Goal: Information Seeking & Learning: Check status

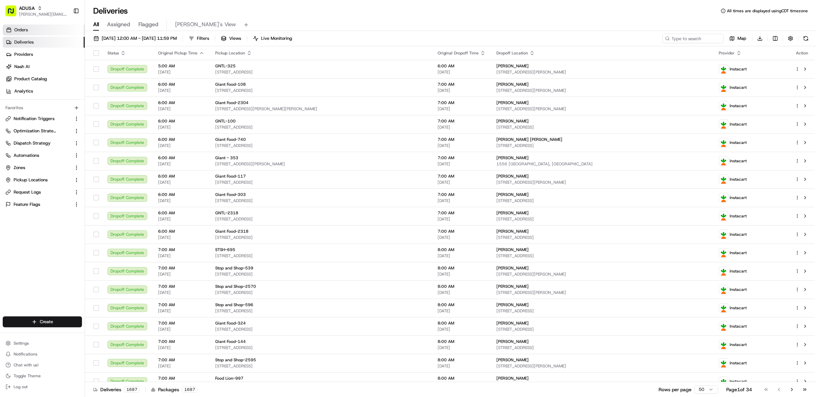
click at [41, 33] on link "Orders" at bounding box center [44, 29] width 82 height 11
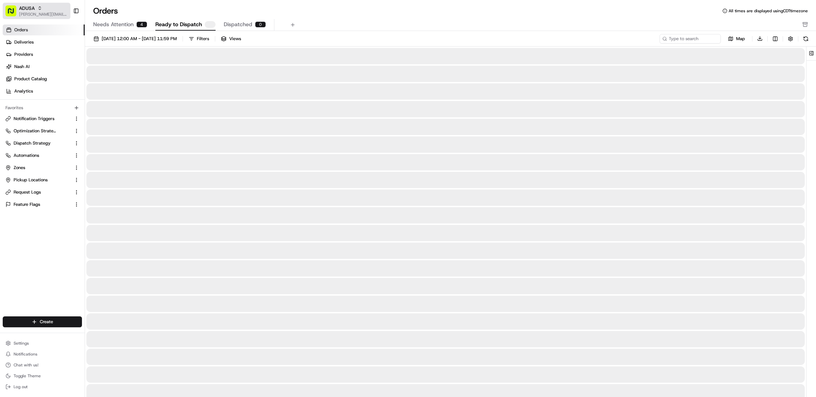
click at [41, 14] on span "[PERSON_NAME][EMAIL_ADDRESS][DOMAIN_NAME]" at bounding box center [43, 14] width 49 height 5
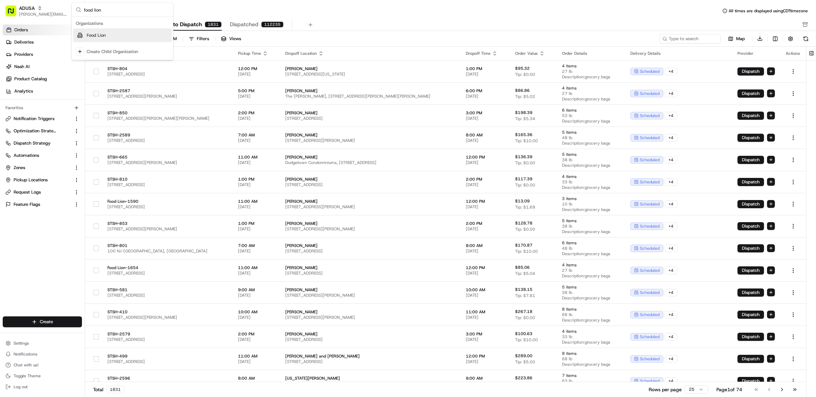
type input "food lion"
click at [106, 36] on div "Food Lion" at bounding box center [122, 36] width 99 height 14
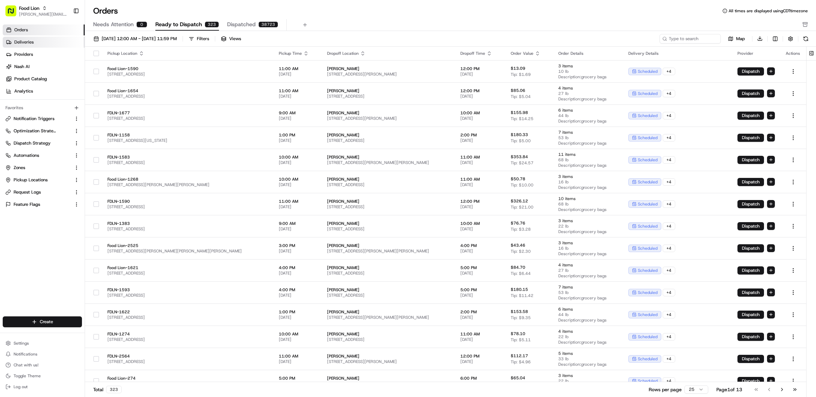
click at [44, 42] on link "Deliveries" at bounding box center [44, 42] width 82 height 11
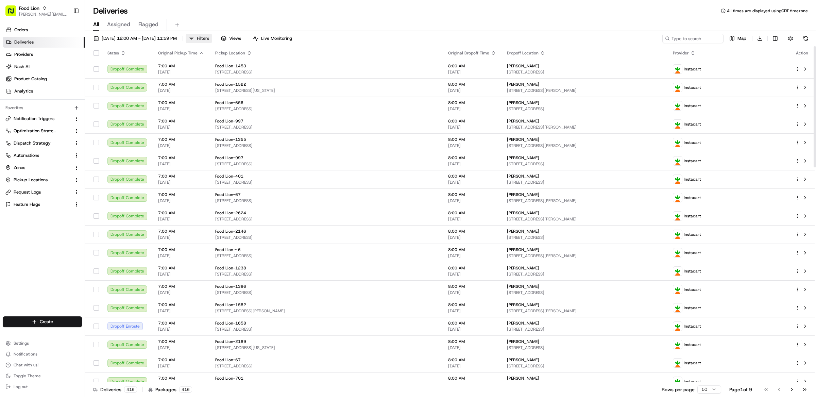
click at [212, 41] on button "Filters" at bounding box center [199, 39] width 27 height 10
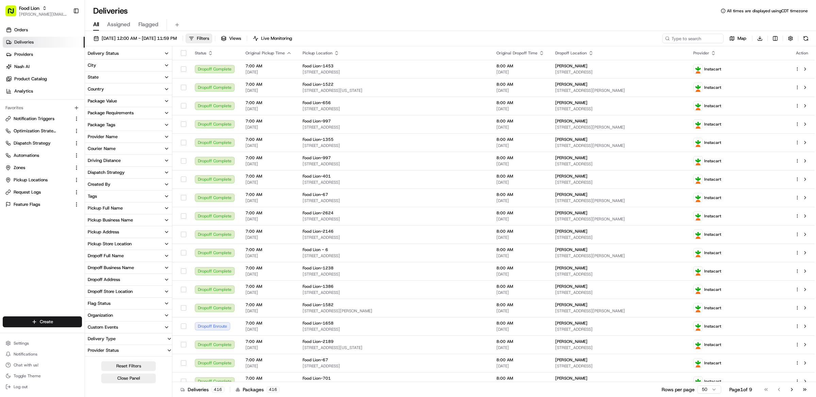
click at [115, 137] on div "Provider Name" at bounding box center [103, 137] width 30 height 6
click at [108, 55] on div "Delivery Status" at bounding box center [103, 53] width 31 height 6
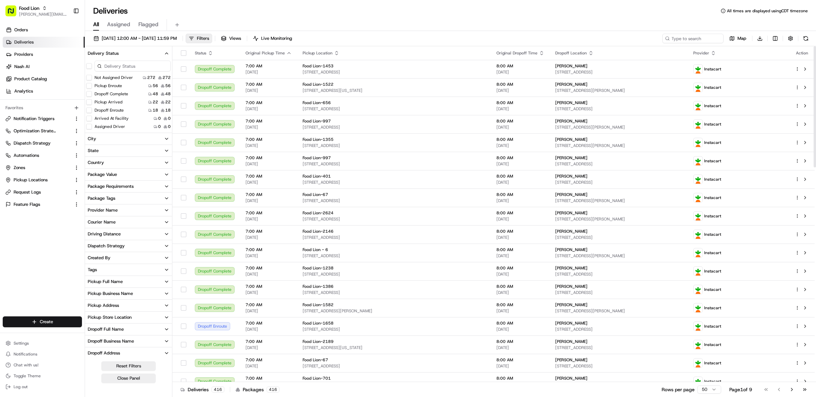
click at [437, 33] on div "08/19/2025 12:00 AM - 08/19/2025 11:59 PM Filters Views Live Monitoring Map Dow…" at bounding box center [450, 214] width 731 height 367
click at [124, 211] on button "Provider Name" at bounding box center [128, 210] width 87 height 12
click at [90, 244] on button "Uber" at bounding box center [88, 242] width 5 height 5
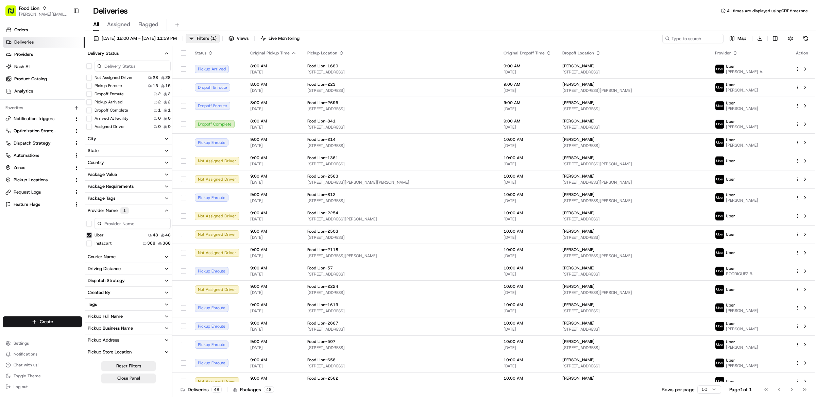
click at [90, 245] on button "Instacart" at bounding box center [88, 242] width 5 height 5
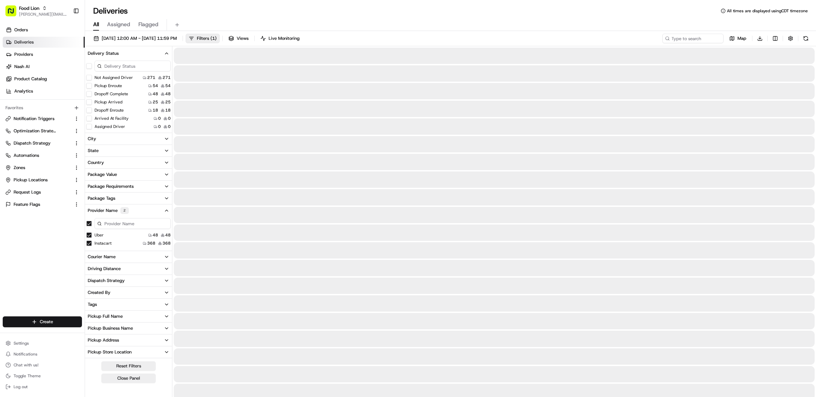
click at [89, 237] on button "Uber" at bounding box center [88, 234] width 5 height 5
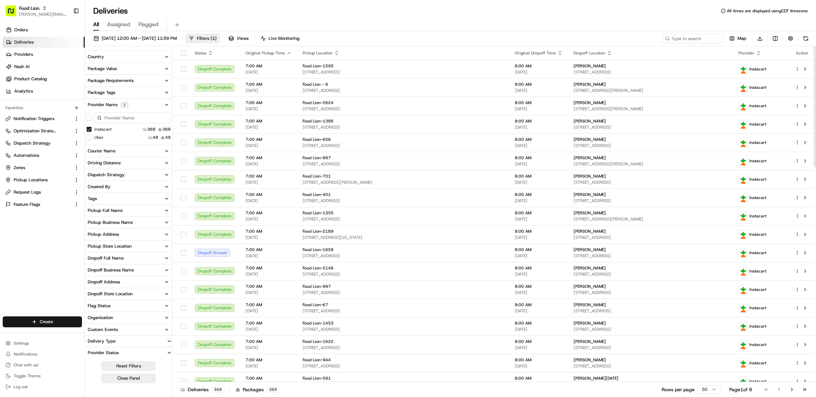
click at [293, 52] on th "Original Pickup Time" at bounding box center [268, 53] width 57 height 14
click at [287, 53] on icon "button" at bounding box center [288, 52] width 5 height 5
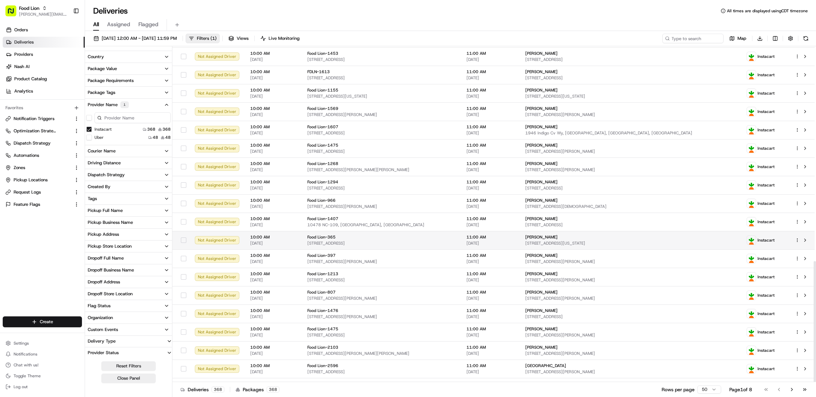
scroll to position [595, 0]
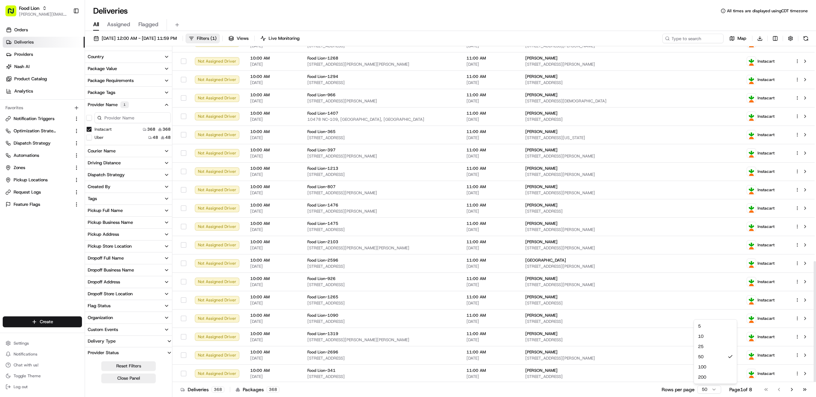
click at [704, 387] on html "Food Lion matt@usenash.com Toggle Sidebar Orders Deliveries Providers Nash AI P…" at bounding box center [408, 198] width 816 height 397
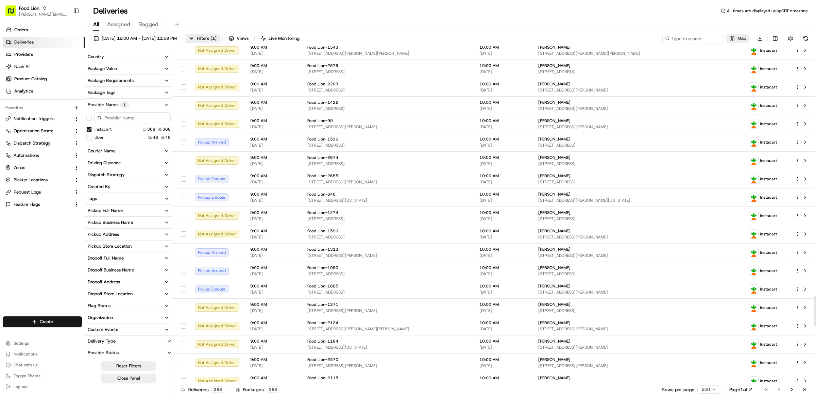
scroll to position [1861, 0]
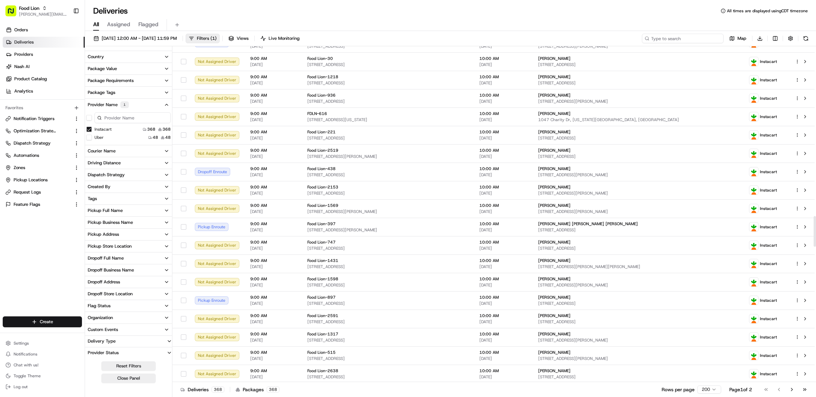
click at [689, 38] on input at bounding box center [683, 39] width 82 height 10
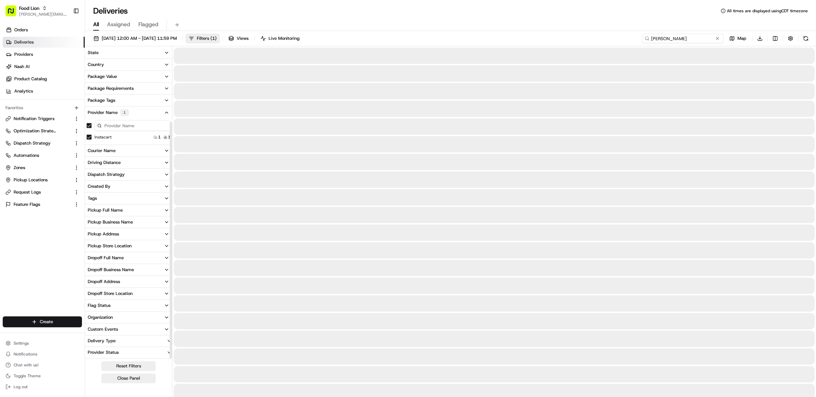
scroll to position [98, 0]
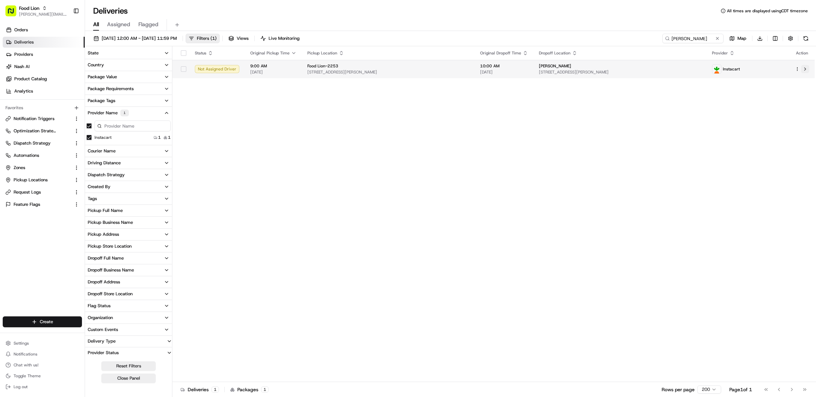
click at [806, 69] on button at bounding box center [805, 69] width 8 height 8
click at [805, 69] on button at bounding box center [805, 69] width 8 height 8
click at [685, 36] on input "wonda turner" at bounding box center [683, 39] width 82 height 10
type input "antonio branch"
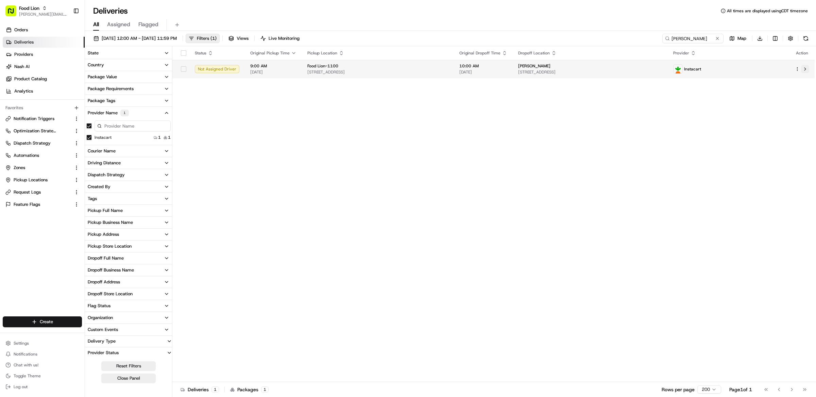
click at [807, 70] on button at bounding box center [805, 69] width 8 height 8
click at [411, 134] on div "Status Original Pickup Time Pickup Location Original Dropoff Time Dropoff Locat…" at bounding box center [493, 213] width 642 height 335
click at [716, 38] on button at bounding box center [717, 38] width 7 height 7
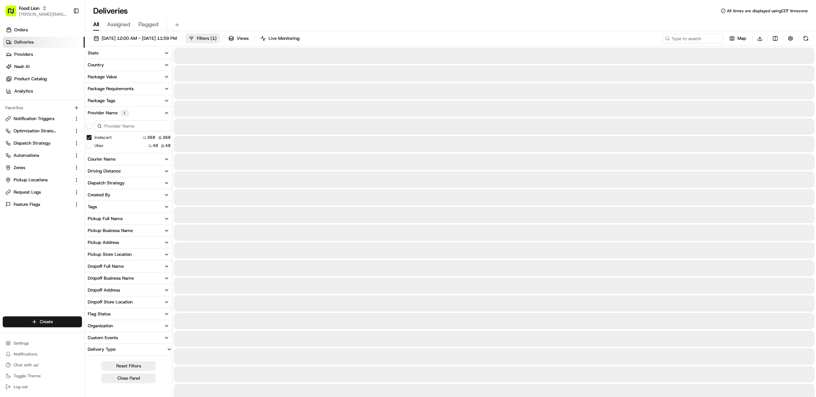
scroll to position [106, 0]
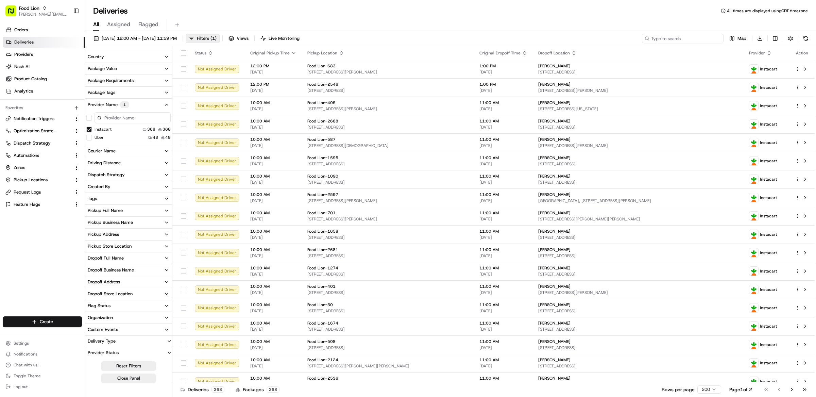
click at [682, 39] on input at bounding box center [683, 39] width 82 height 10
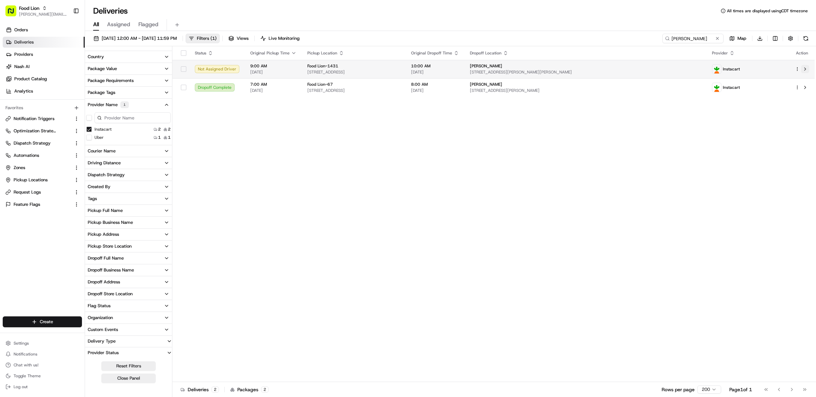
click at [803, 69] on button at bounding box center [805, 69] width 8 height 8
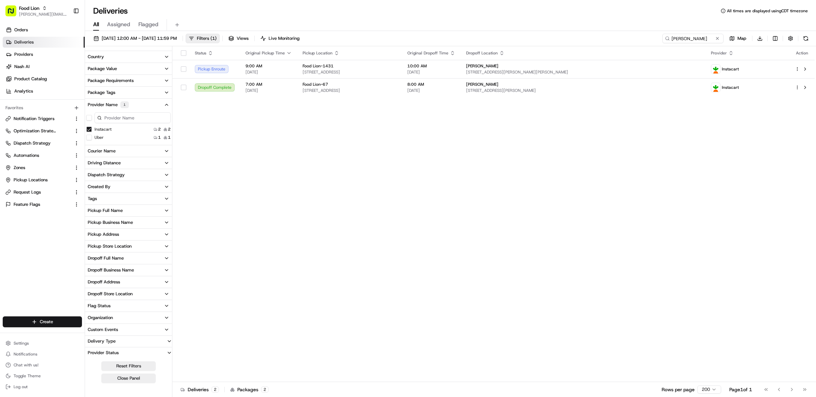
click at [319, 157] on div "Status Original Pickup Time Pickup Location Original Dropoff Time Dropoff Locat…" at bounding box center [493, 213] width 642 height 335
click at [697, 37] on input "cheryl" at bounding box center [683, 39] width 82 height 10
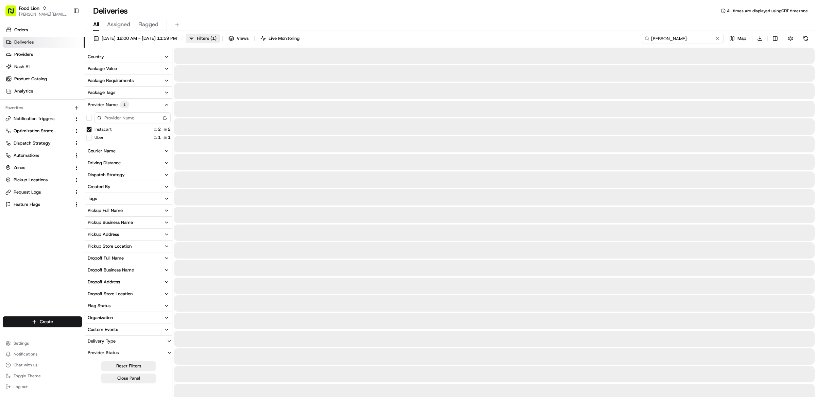
scroll to position [98, 0]
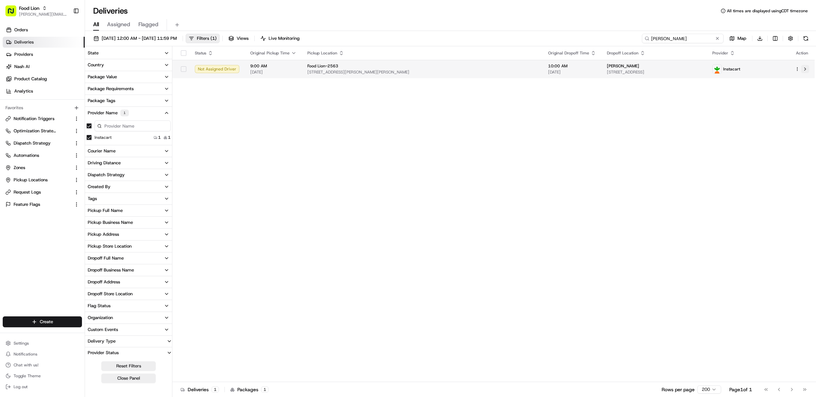
type input "elizabeth hall"
click at [804, 71] on button at bounding box center [805, 69] width 8 height 8
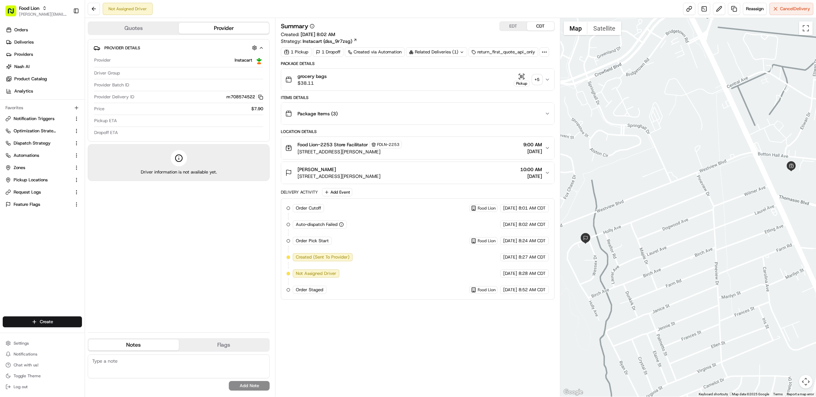
click at [353, 236] on div "Order Cutoff Food Lion 08/19/2025 8:01 AM CDT Auto-dispatch Failed Instacart 08…" at bounding box center [417, 249] width 262 height 90
click at [158, 30] on button "Quotes" at bounding box center [133, 28] width 90 height 11
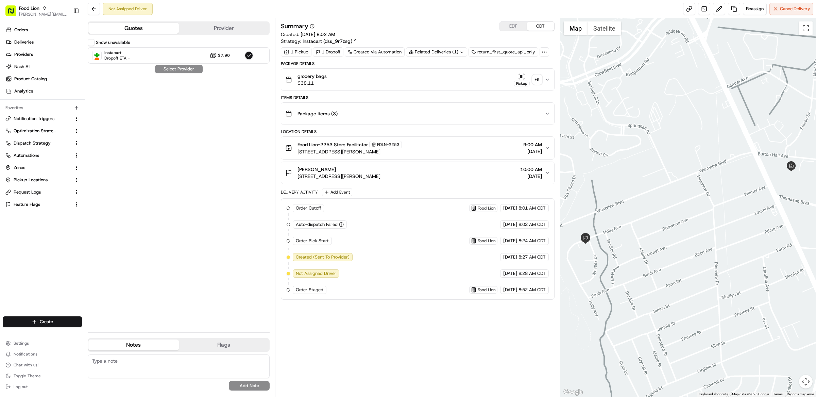
click at [91, 41] on button "Show unavailable" at bounding box center [91, 42] width 7 height 7
click at [344, 116] on div "Package Items ( 3 )" at bounding box center [414, 114] width 259 height 14
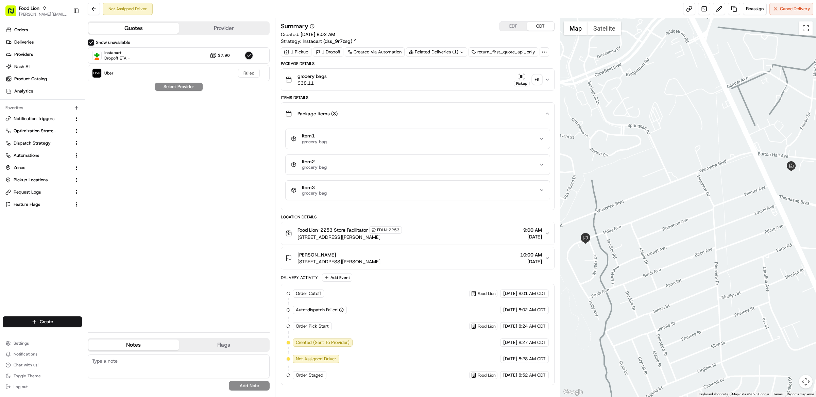
click at [343, 116] on div "Package Items ( 3 )" at bounding box center [414, 114] width 259 height 14
click at [329, 72] on button "grocery bags $38.11 Pickup + 5" at bounding box center [417, 80] width 273 height 22
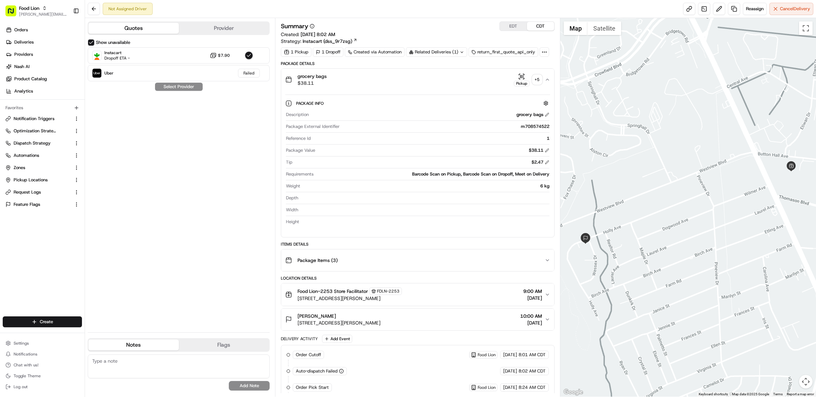
drag, startPoint x: 336, startPoint y: 77, endPoint x: 289, endPoint y: 82, distance: 47.1
click at [336, 77] on div "grocery bags $38.11 Pickup + 5" at bounding box center [414, 80] width 259 height 14
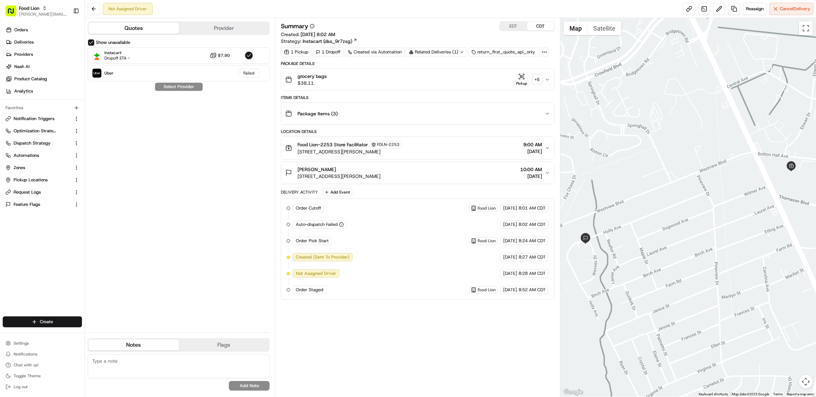
click at [447, 28] on div "Summary EDT CDT" at bounding box center [418, 26] width 274 height 10
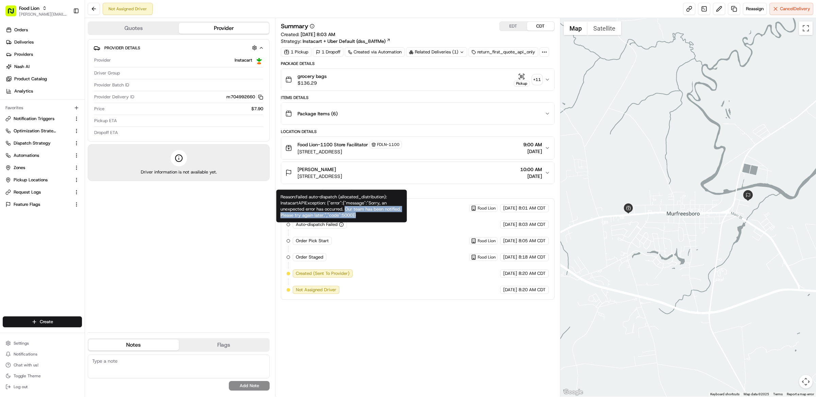
drag, startPoint x: 358, startPoint y: 216, endPoint x: 346, endPoint y: 210, distance: 13.2
click at [346, 210] on div "Reason: Failed auto-dispatch (allocated_distribution): InstacartAPIException: {…" at bounding box center [341, 206] width 130 height 33
click at [361, 212] on div "Reason: Failed auto-dispatch (allocated_distribution): InstacartAPIException: {…" at bounding box center [341, 206] width 130 height 33
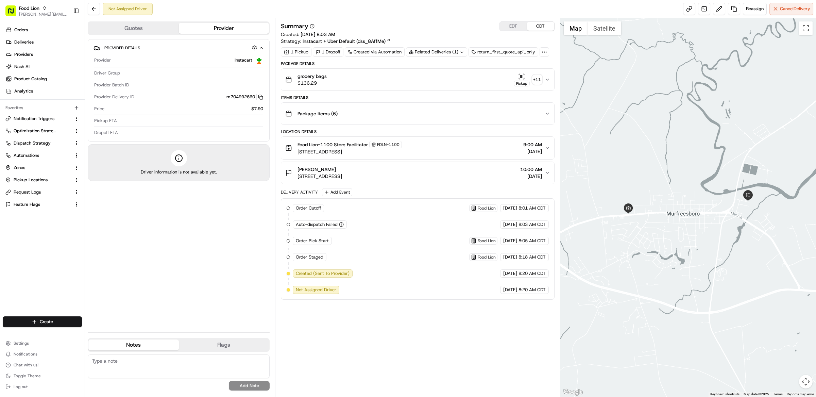
click at [401, 25] on div "Summary EDT CDT" at bounding box center [418, 26] width 274 height 10
click at [160, 32] on button "Quotes" at bounding box center [133, 28] width 90 height 11
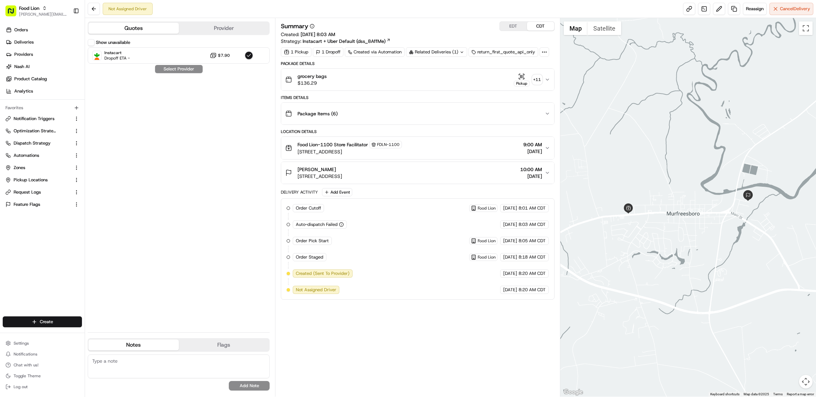
click at [91, 43] on button "Show unavailable" at bounding box center [91, 42] width 7 height 7
click at [392, 81] on div "grocery bags $136.29 Pickup + 11" at bounding box center [414, 80] width 259 height 14
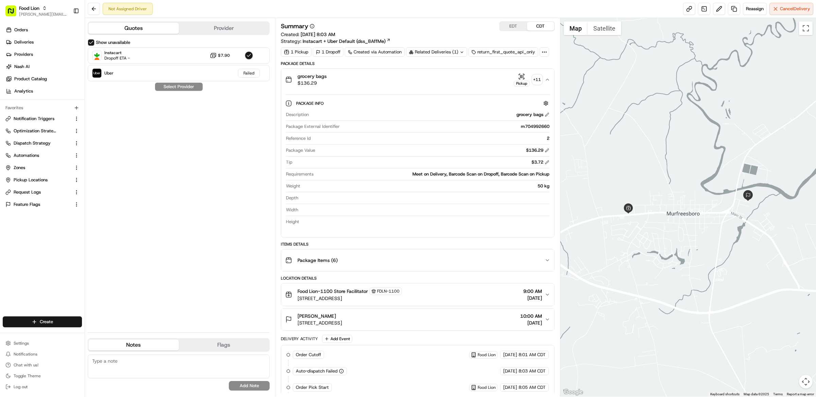
click at [392, 81] on div "grocery bags $136.29 Pickup + 11" at bounding box center [414, 80] width 259 height 14
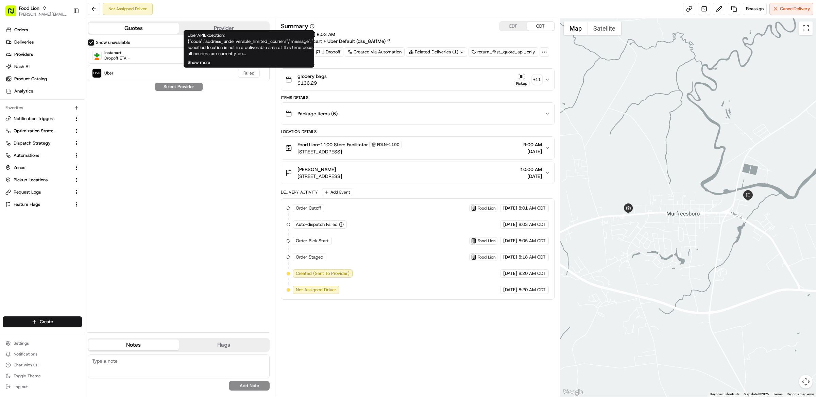
click at [196, 63] on button "Show more" at bounding box center [199, 62] width 22 height 6
click at [250, 182] on div "Show unavailable Instacart Dropoff ETA - $7.90 Uber Failed Select Provider" at bounding box center [179, 182] width 182 height 287
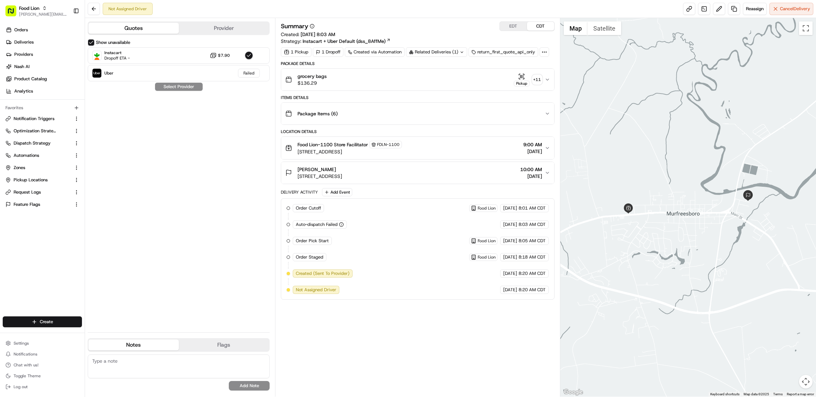
click at [220, 183] on div "Show unavailable Instacart Dropoff ETA - $7.90 Uber Failed Select Provider" at bounding box center [179, 182] width 182 height 287
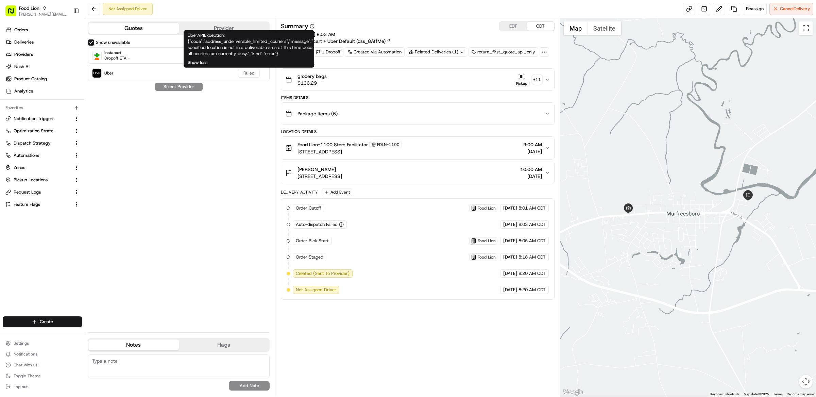
click at [206, 63] on button "Show less" at bounding box center [198, 62] width 20 height 6
click at [206, 63] on button "Show more" at bounding box center [199, 62] width 22 height 6
drag, startPoint x: 298, startPoint y: 53, endPoint x: 232, endPoint y: 40, distance: 67.2
click at [232, 40] on div "UberAPIException: {"code":"address_undeliverable_limited_couriers","message":"T…" at bounding box center [254, 44] width 133 height 24
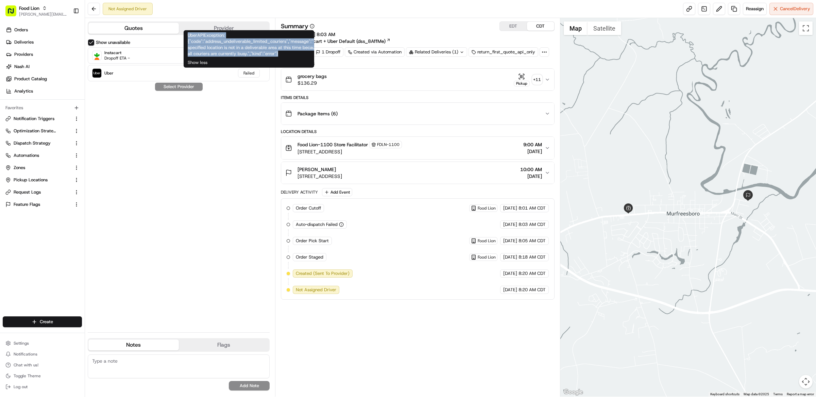
drag, startPoint x: 299, startPoint y: 56, endPoint x: 187, endPoint y: 37, distance: 113.7
click at [187, 37] on div "UberAPIException: {"code":"address_undeliverable_limited_couriers","message":"T…" at bounding box center [248, 48] width 130 height 37
copy div "UberAPIException: {"code":"address_undeliverable_limited_couriers","message":"T…"
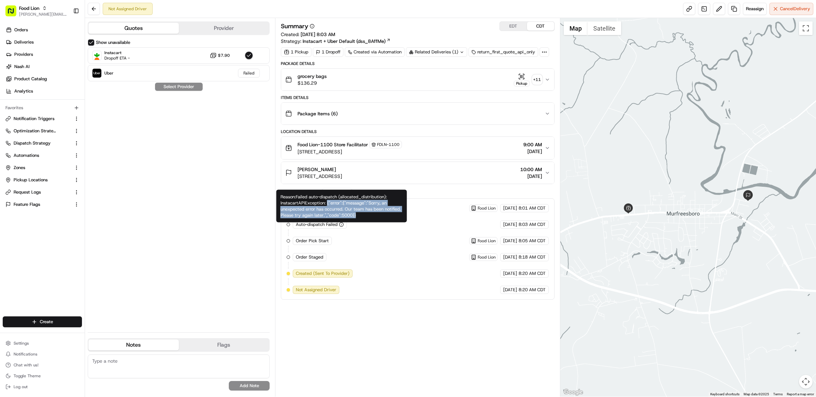
drag, startPoint x: 361, startPoint y: 216, endPoint x: 327, endPoint y: 205, distance: 35.9
click at [327, 205] on div "Reason: Failed auto-dispatch (allocated_distribution): InstacartAPIException: {…" at bounding box center [341, 206] width 130 height 33
copy div "{"error":{"message":"Sorry, an unexpected error has occurred. Our team has been…"
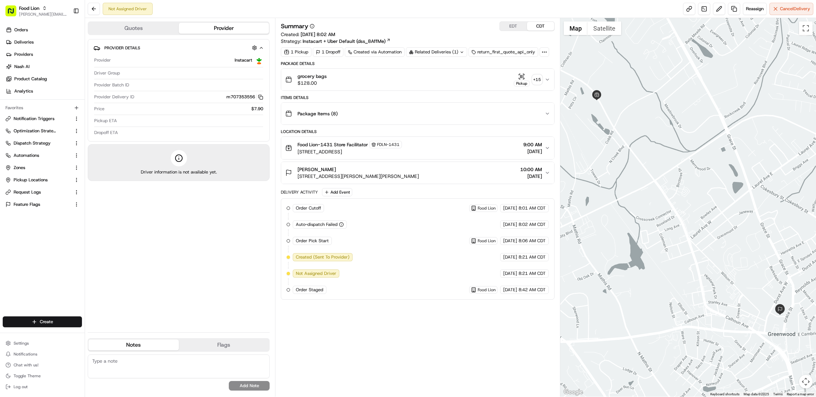
click at [383, 83] on div "grocery bags $128.00 Pickup + 15" at bounding box center [414, 80] width 259 height 14
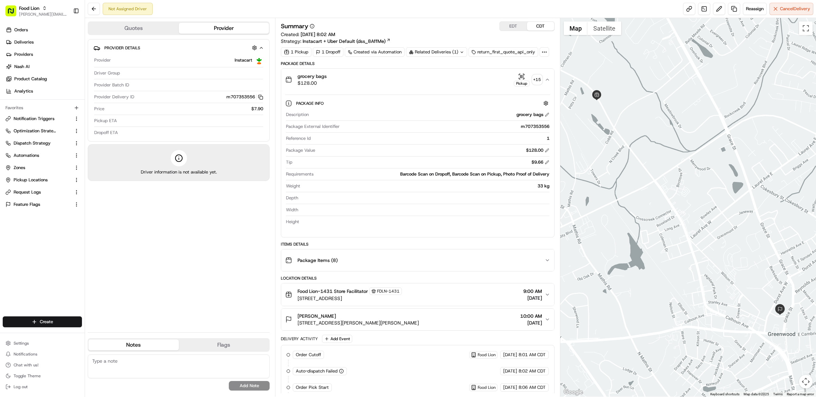
click at [383, 83] on div "grocery bags $128.00 Pickup + 15" at bounding box center [414, 80] width 259 height 14
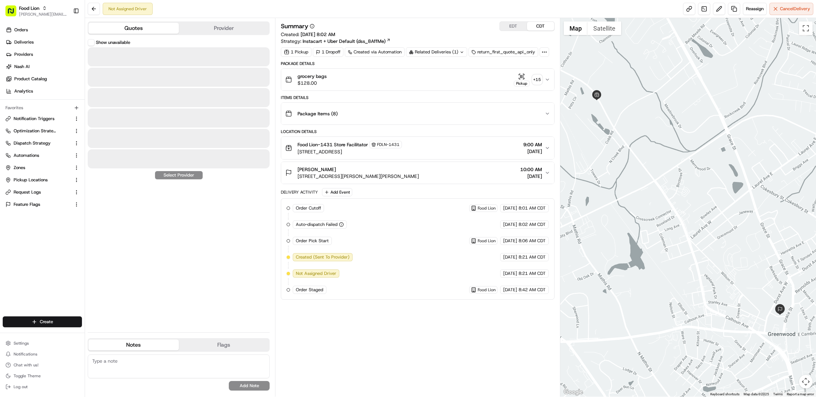
click at [136, 29] on button "Quotes" at bounding box center [133, 28] width 90 height 11
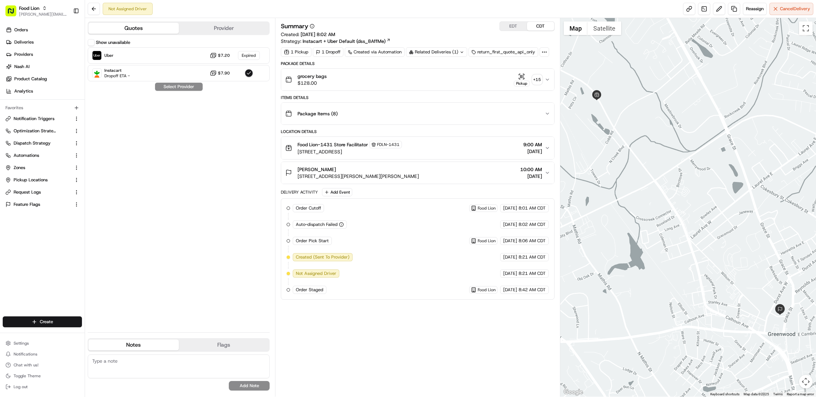
click at [440, 30] on div "Summary EDT CDT" at bounding box center [418, 26] width 274 height 10
click at [228, 211] on div "Show unavailable Uber $7.20 Expired Instacart Dropoff ETA - $7.90 Select Provid…" at bounding box center [179, 182] width 182 height 287
click at [173, 59] on div "Uber $7.20 Expired" at bounding box center [179, 55] width 182 height 16
click at [224, 167] on div "Show unavailable Uber $7.20 Expired Instacart Dropoff ETA - $7.90 Select Provid…" at bounding box center [179, 182] width 182 height 287
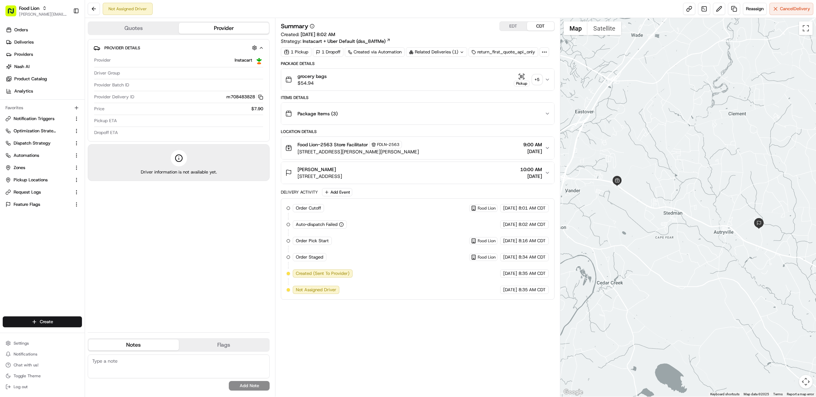
click at [384, 84] on div "grocery bags $54.94 Pickup + 5" at bounding box center [414, 80] width 259 height 14
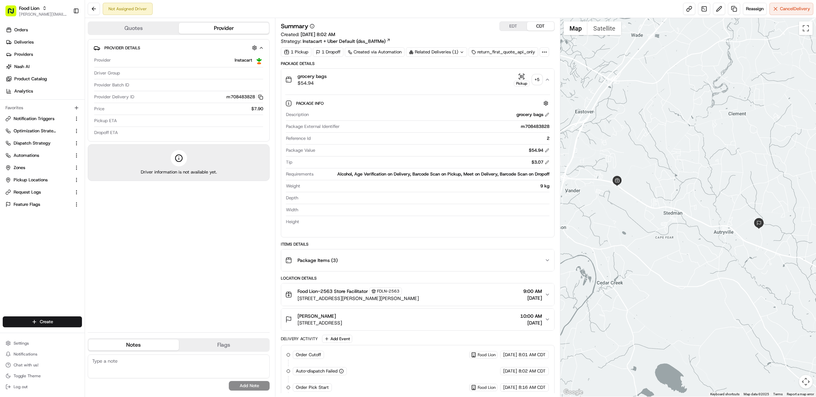
click at [387, 84] on div "grocery bags $54.94 Pickup + 5" at bounding box center [414, 80] width 259 height 14
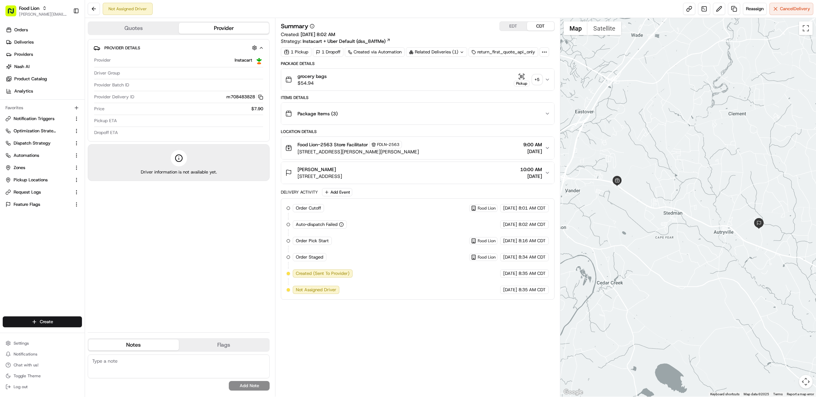
click at [114, 30] on button "Quotes" at bounding box center [133, 28] width 90 height 11
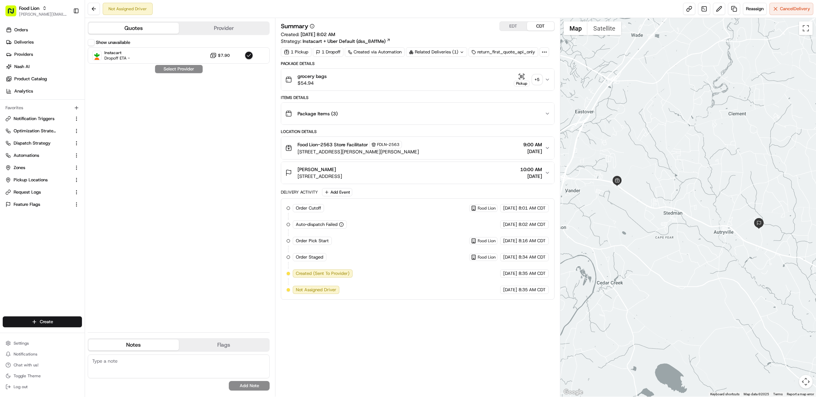
click at [90, 43] on button "Show unavailable" at bounding box center [91, 42] width 7 height 7
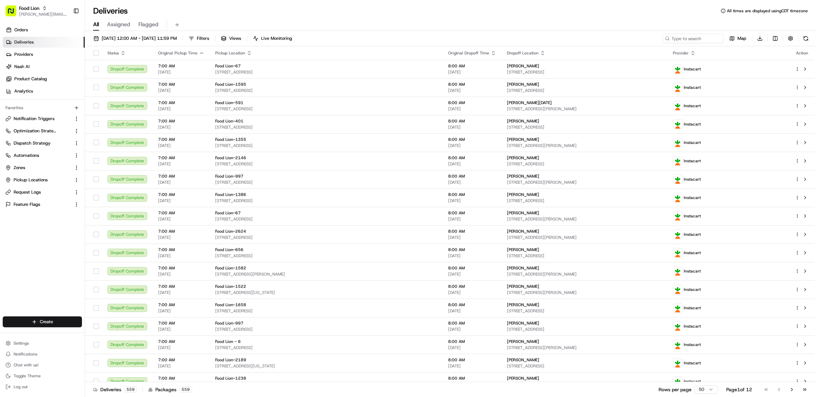
click at [318, 26] on div "All Assigned Flagged" at bounding box center [450, 25] width 731 height 12
click at [38, 341] on button "Settings" at bounding box center [42, 343] width 79 height 10
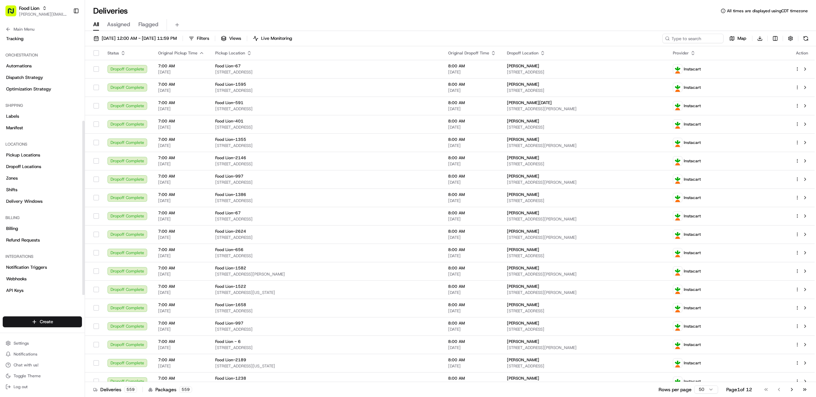
scroll to position [130, 0]
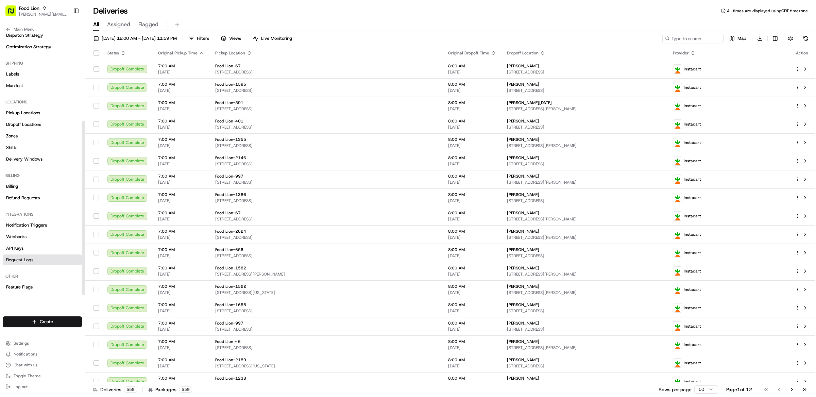
click at [35, 262] on link "Request Logs" at bounding box center [42, 259] width 79 height 11
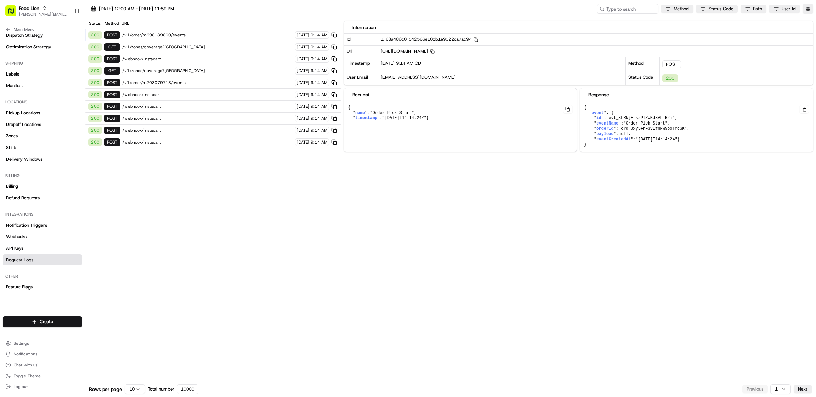
click at [264, 186] on div "Status Method URL 200 POST /v1/order/m698189800/events 08/19/2025 9:14 AM 200 G…" at bounding box center [213, 196] width 256 height 357
click at [808, 8] on button "button" at bounding box center [807, 9] width 11 height 10
click at [809, 22] on button "Display Only Provider Logs" at bounding box center [808, 20] width 5 height 5
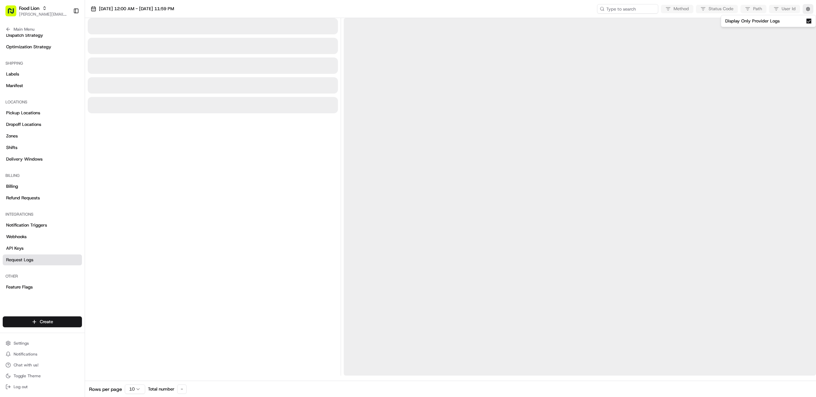
click at [299, 181] on div at bounding box center [213, 196] width 250 height 357
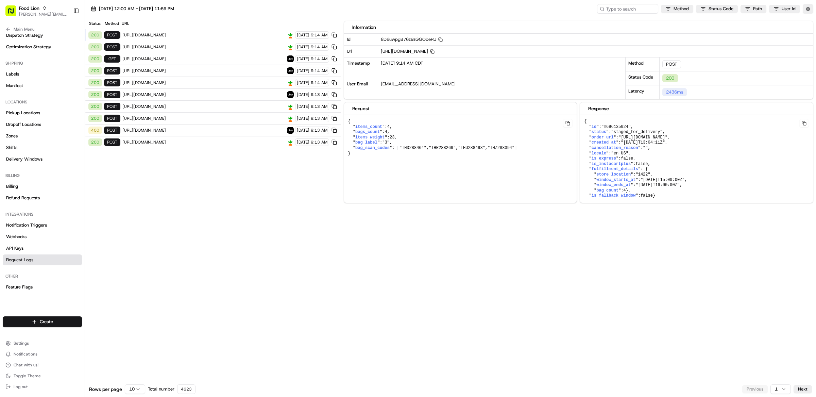
click at [247, 192] on div "Status Method URL 200 POST https://connect.instacart.com/v2/fulfillment/lastmil…" at bounding box center [213, 196] width 256 height 357
click at [207, 84] on span "[URL][DOMAIN_NAME]" at bounding box center [203, 82] width 162 height 5
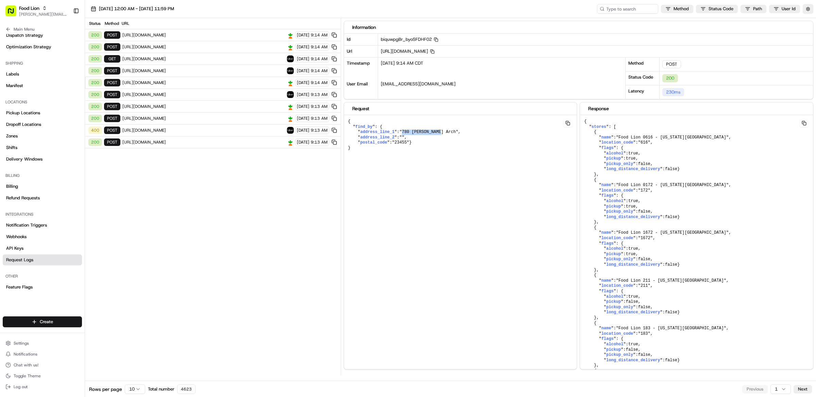
drag, startPoint x: 444, startPoint y: 134, endPoint x: 405, endPoint y: 132, distance: 39.1
click at [405, 132] on span ""780 Brinson Arch"" at bounding box center [428, 131] width 59 height 5
copy span "780 Brinson Arch"
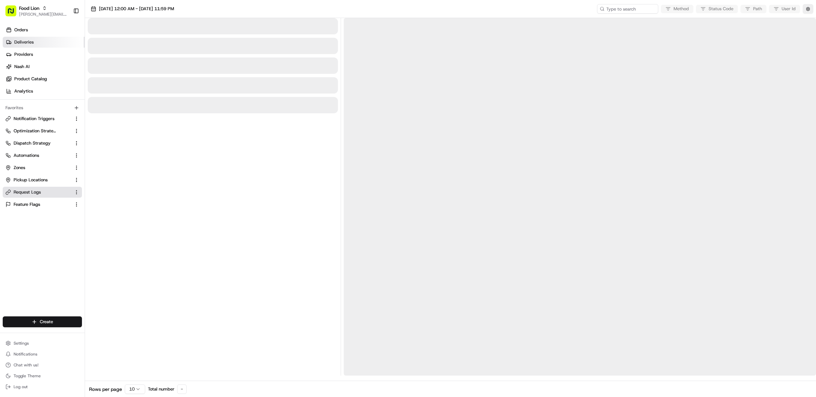
click at [31, 44] on span "Deliveries" at bounding box center [23, 42] width 19 height 6
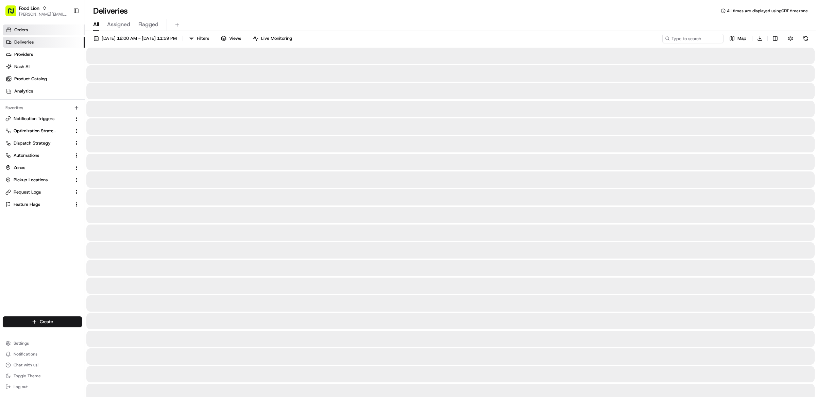
click at [31, 32] on link "Orders" at bounding box center [44, 29] width 82 height 11
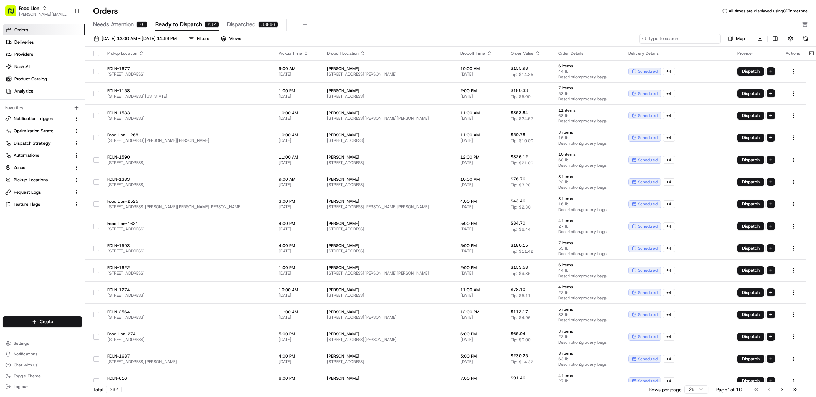
click at [673, 41] on input at bounding box center [680, 39] width 82 height 10
paste input "780 [PERSON_NAME] Arch"
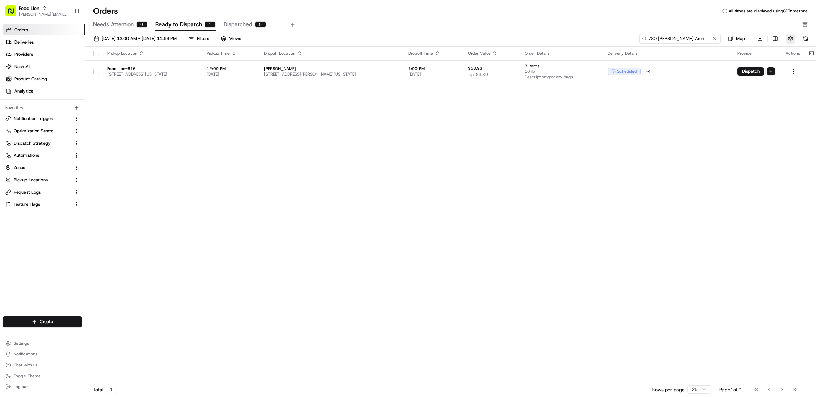
type input "780 [PERSON_NAME] Arch"
click at [788, 40] on button "button" at bounding box center [790, 39] width 10 height 10
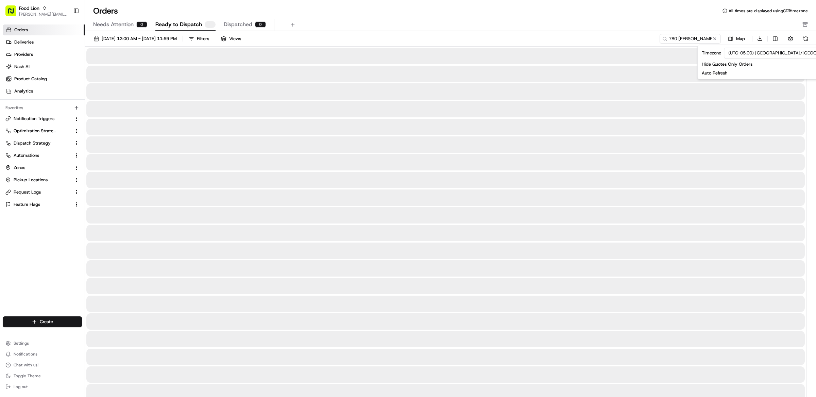
click at [526, 6] on div "Orders All times are displayed using CDT timezone" at bounding box center [450, 10] width 731 height 11
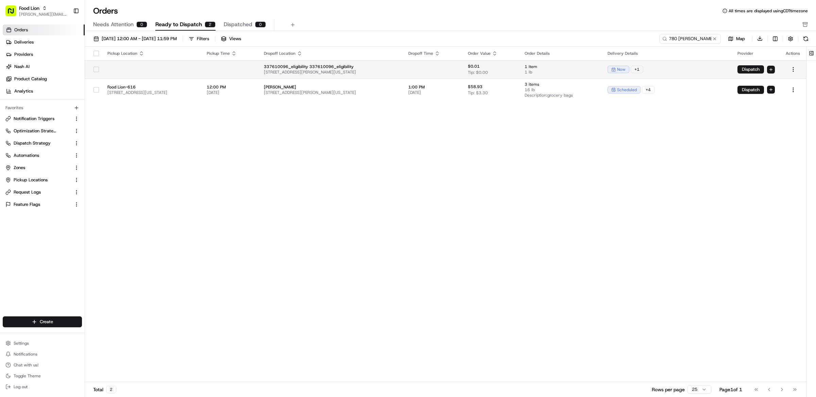
click at [454, 71] on td at bounding box center [432, 69] width 59 height 18
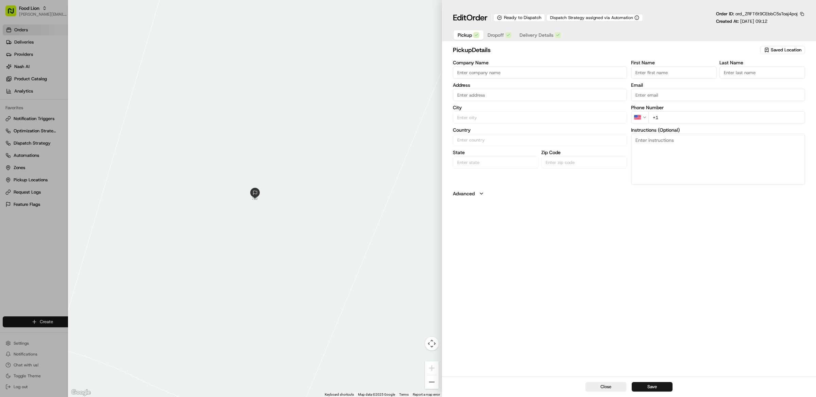
click at [806, 15] on div "Edit Order Ready to Dispatch Dispatch Strategy assigned via Automation Order ID…" at bounding box center [629, 20] width 374 height 41
click at [803, 15] on button "button" at bounding box center [802, 14] width 6 height 6
click at [794, 34] on button "Copy URL" at bounding box center [783, 34] width 62 height 8
click at [803, 13] on icon "Notifications (F8)" at bounding box center [804, 10] width 5 height 5
click at [772, 21] on button "Copy ID" at bounding box center [783, 24] width 62 height 8
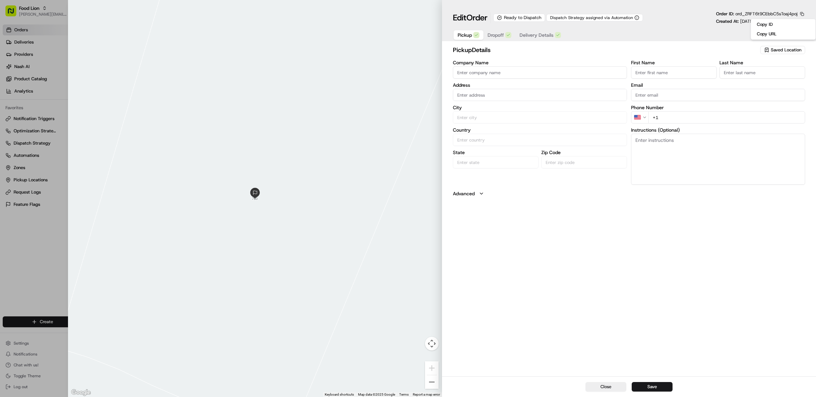
click at [535, 33] on span "Delivery Details" at bounding box center [536, 35] width 34 height 7
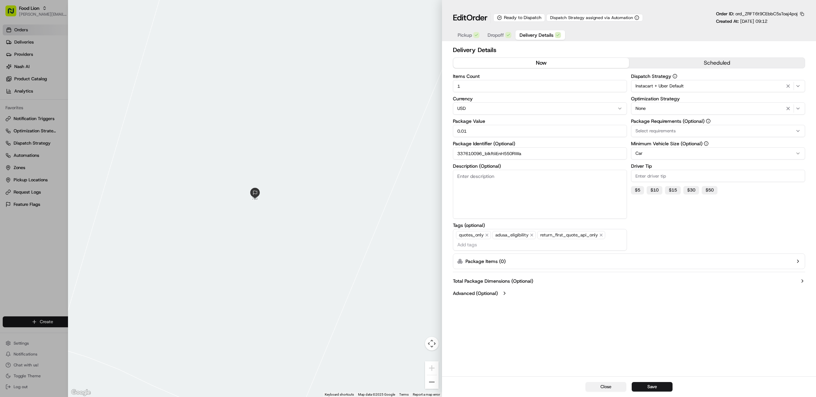
click at [606, 386] on button "Close" at bounding box center [605, 387] width 41 height 10
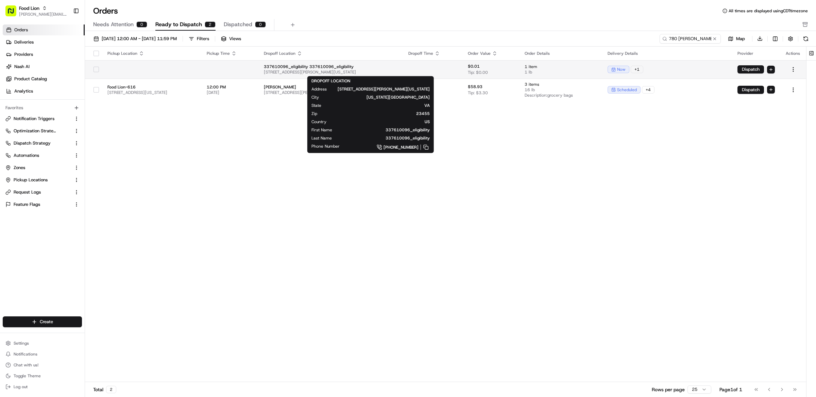
click at [397, 71] on span "[STREET_ADDRESS][PERSON_NAME][US_STATE]" at bounding box center [331, 71] width 134 height 5
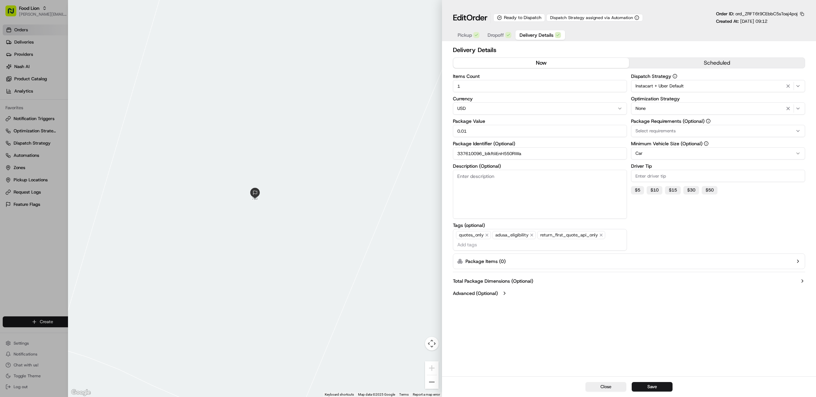
click at [35, 222] on div at bounding box center [408, 198] width 816 height 397
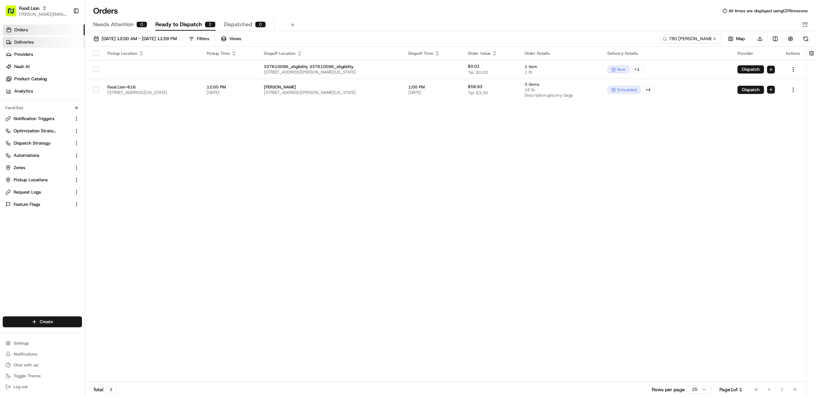
click at [58, 44] on link "Deliveries" at bounding box center [44, 42] width 82 height 11
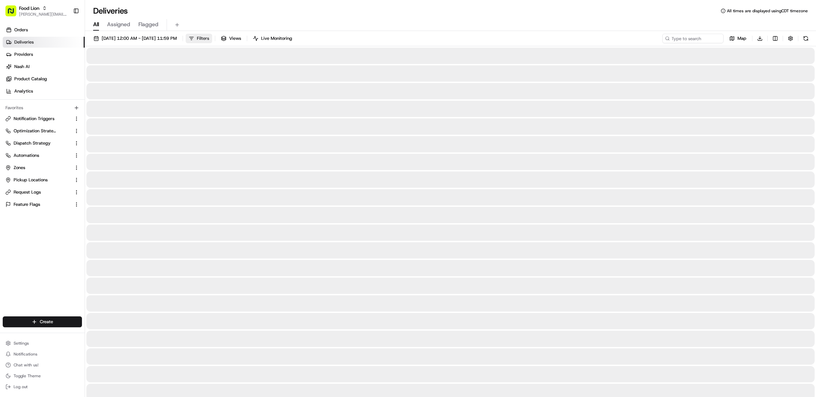
click at [212, 43] on button "Filters" at bounding box center [199, 39] width 27 height 10
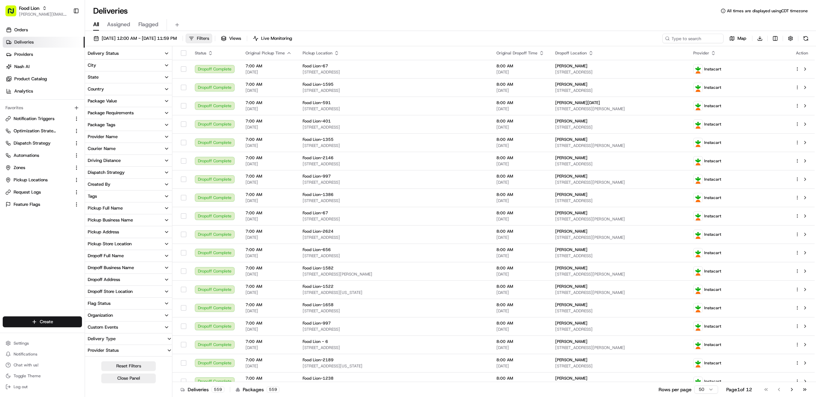
click at [209, 38] on span "Filters" at bounding box center [203, 38] width 12 height 6
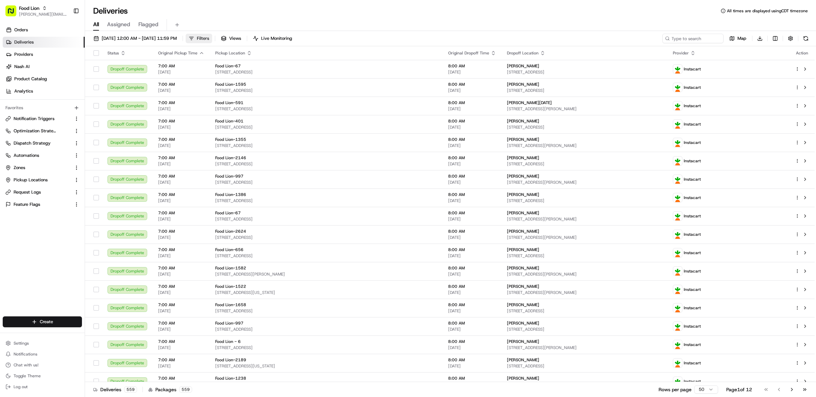
click at [209, 38] on span "Filters" at bounding box center [203, 38] width 12 height 6
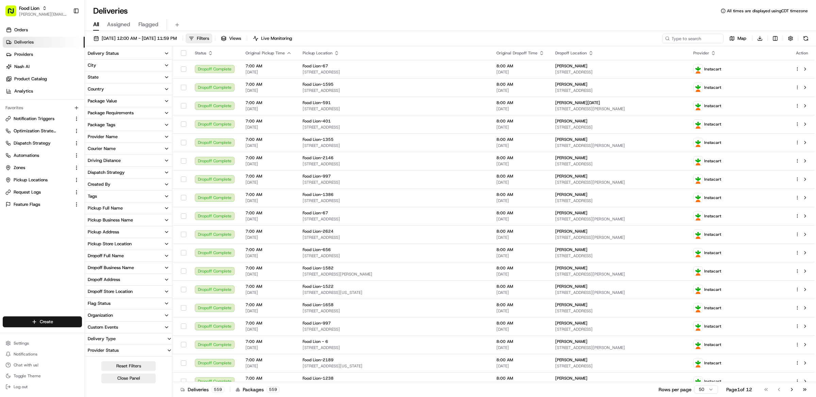
click at [122, 113] on div "Package Requirements" at bounding box center [111, 113] width 46 height 6
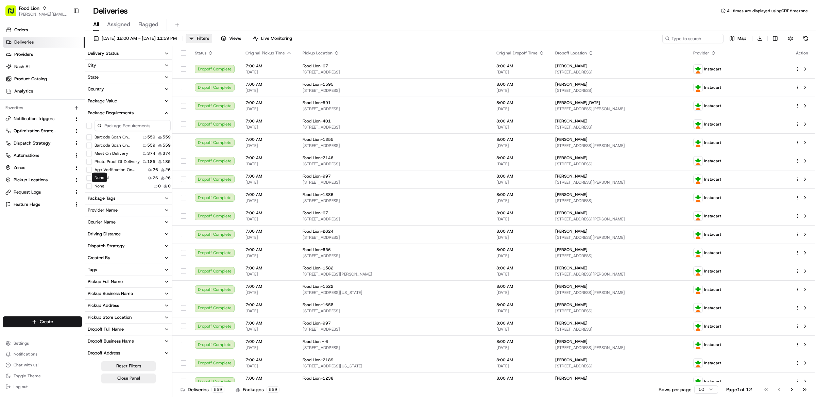
click at [101, 178] on div "None None" at bounding box center [99, 178] width 15 height 10
click at [90, 178] on button "Alcohol" at bounding box center [88, 177] width 5 height 5
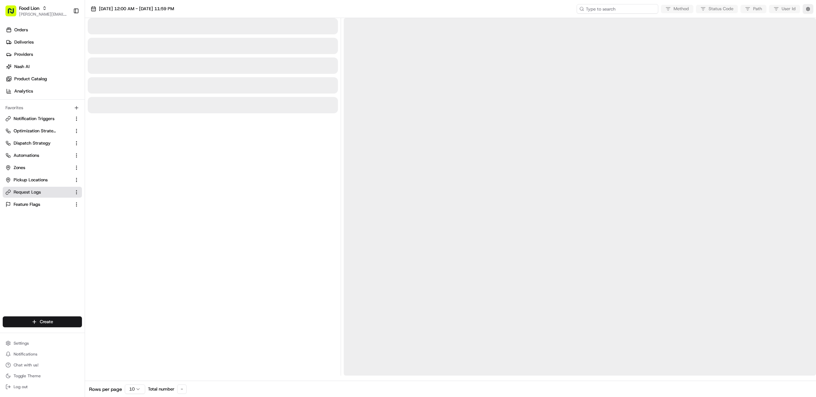
click at [609, 7] on input at bounding box center [617, 9] width 82 height 10
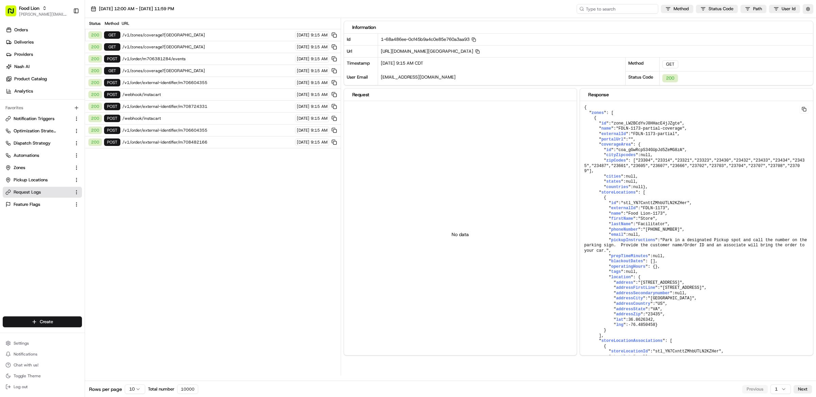
paste input "ord_ZRFT6t9CEbbC5sToaj4poj"
type input "ord_ZRFT6t9CEbbC5sToaj4poj"
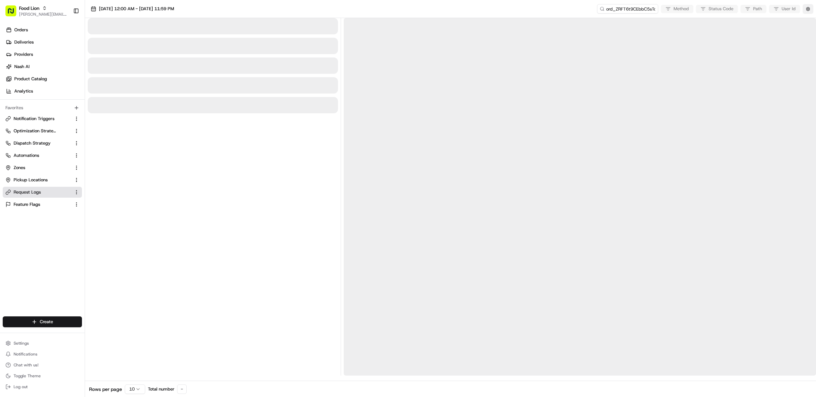
click at [808, 9] on button "button" at bounding box center [807, 9] width 11 height 10
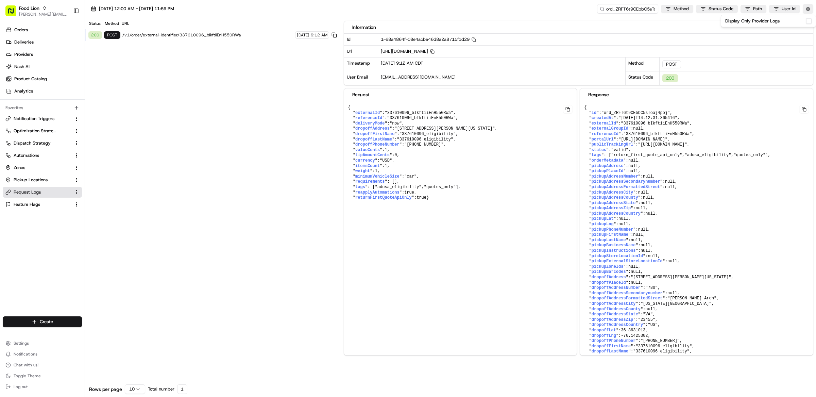
click at [807, 21] on button "Display Only Provider Logs" at bounding box center [808, 20] width 5 height 5
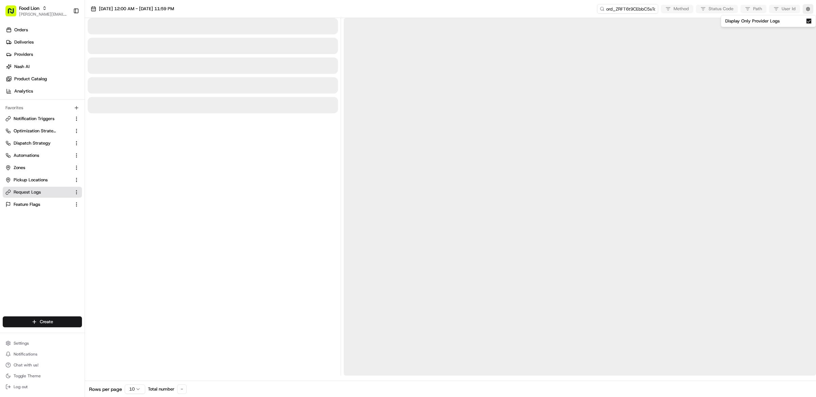
click at [229, 132] on div at bounding box center [213, 196] width 250 height 357
click at [227, 151] on div at bounding box center [213, 196] width 250 height 357
click at [235, 176] on div at bounding box center [213, 196] width 250 height 357
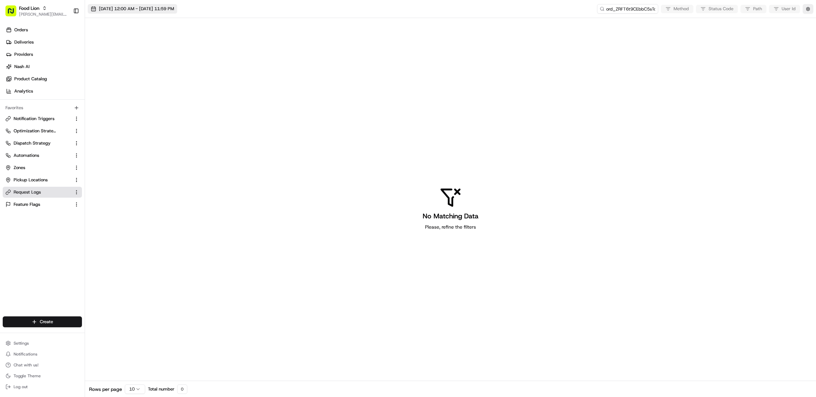
click at [174, 10] on span "[DATE] 12:00 AM - [DATE] 11:59 PM" at bounding box center [136, 9] width 75 height 6
click at [144, 75] on button "1" at bounding box center [144, 74] width 11 height 11
type input "[DATE]"
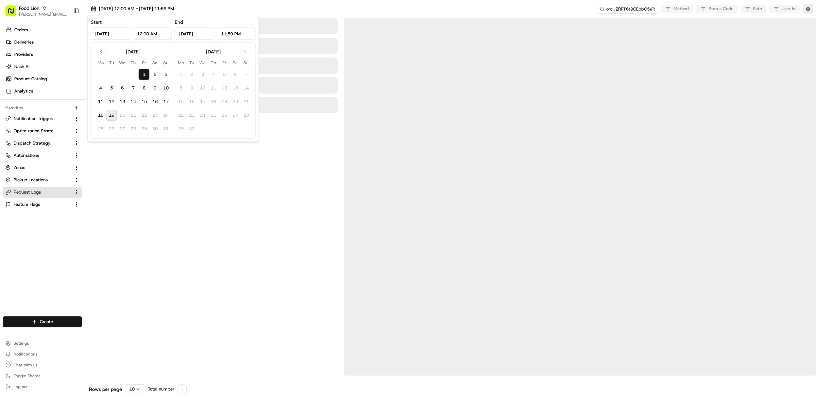
click at [109, 118] on button "19" at bounding box center [111, 115] width 11 height 11
type input "[DATE]"
click at [238, 173] on div at bounding box center [213, 196] width 250 height 357
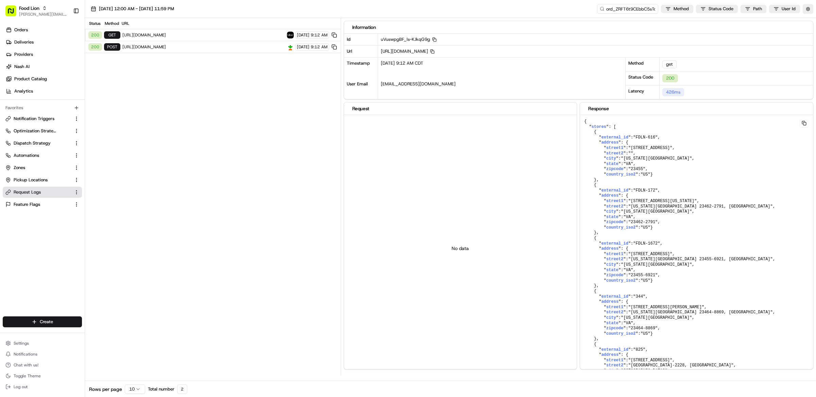
click at [214, 48] on span "[URL][DOMAIN_NAME]" at bounding box center [203, 46] width 162 height 5
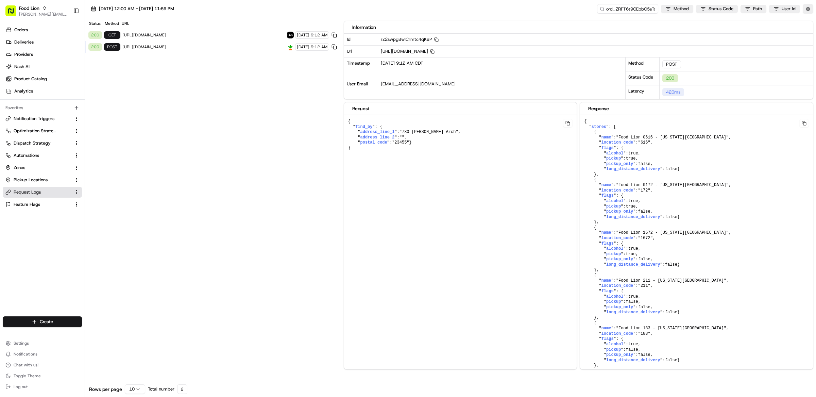
click at [240, 47] on span "[URL][DOMAIN_NAME]" at bounding box center [203, 46] width 162 height 5
click at [226, 48] on span "[URL][DOMAIN_NAME]" at bounding box center [203, 46] width 162 height 5
click at [227, 36] on span "[URL][DOMAIN_NAME]" at bounding box center [203, 34] width 162 height 5
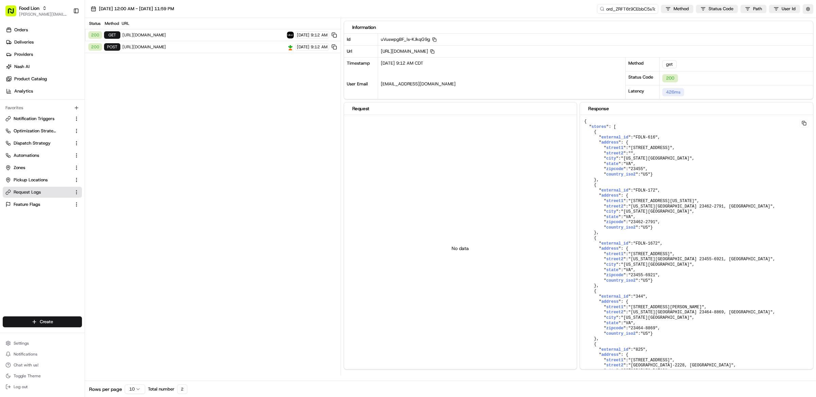
click at [227, 48] on span "[URL][DOMAIN_NAME]" at bounding box center [203, 46] width 162 height 5
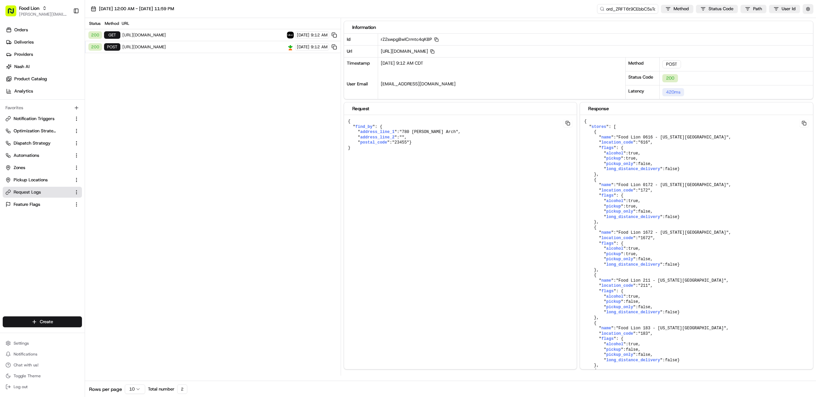
click at [813, 10] on div "[DATE] 12:00 AM - [DATE] 11:59 PM ord_ZRFT6t9CEbbC5sToaj4poj Method Status Code…" at bounding box center [450, 9] width 731 height 18
click at [806, 10] on button "button" at bounding box center [807, 9] width 11 height 10
click at [807, 21] on button "Display Only Provider Logs" at bounding box center [808, 20] width 5 height 5
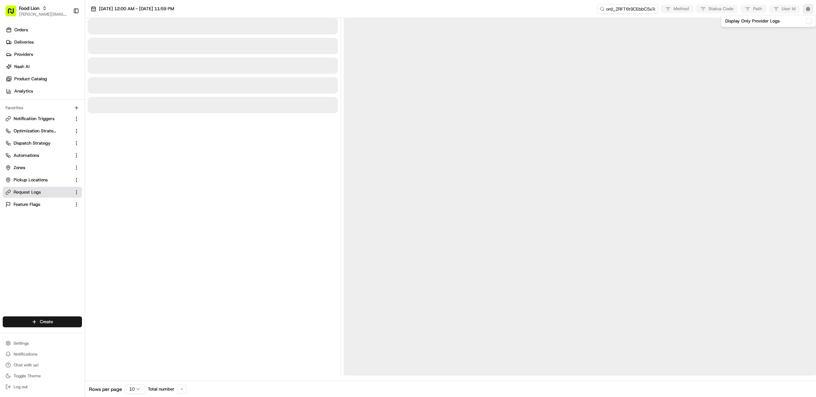
click at [211, 154] on div at bounding box center [213, 196] width 250 height 357
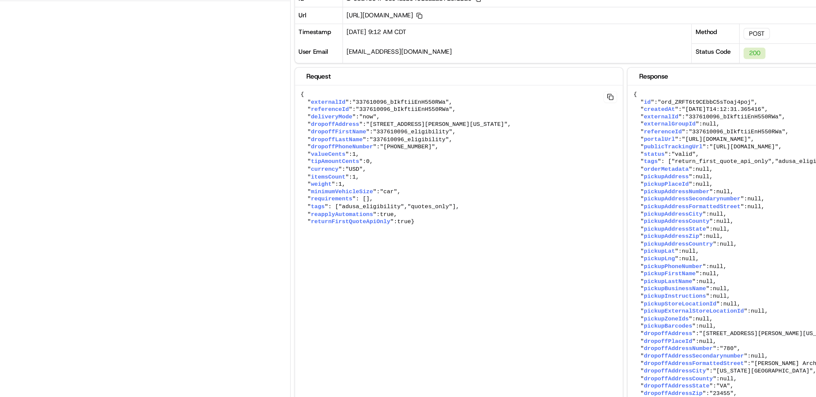
click at [436, 205] on pre "{ " externalId ": "337610096_bIkftiiEnH550RWa" , " referenceId ": "337610096_bI…" at bounding box center [460, 153] width 233 height 104
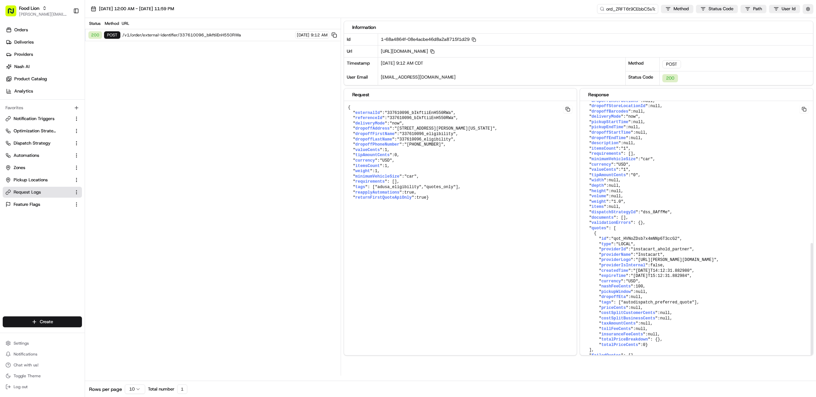
scroll to position [303, 0]
click at [577, 205] on pre "{ " id ": "ord_ZRFT6t9CEbbC5sToaj4poj" , " createdAt ": "[DATE]T14:12:31.365416…" at bounding box center [460, 153] width 233 height 104
